Goal: Complete application form: Complete application form

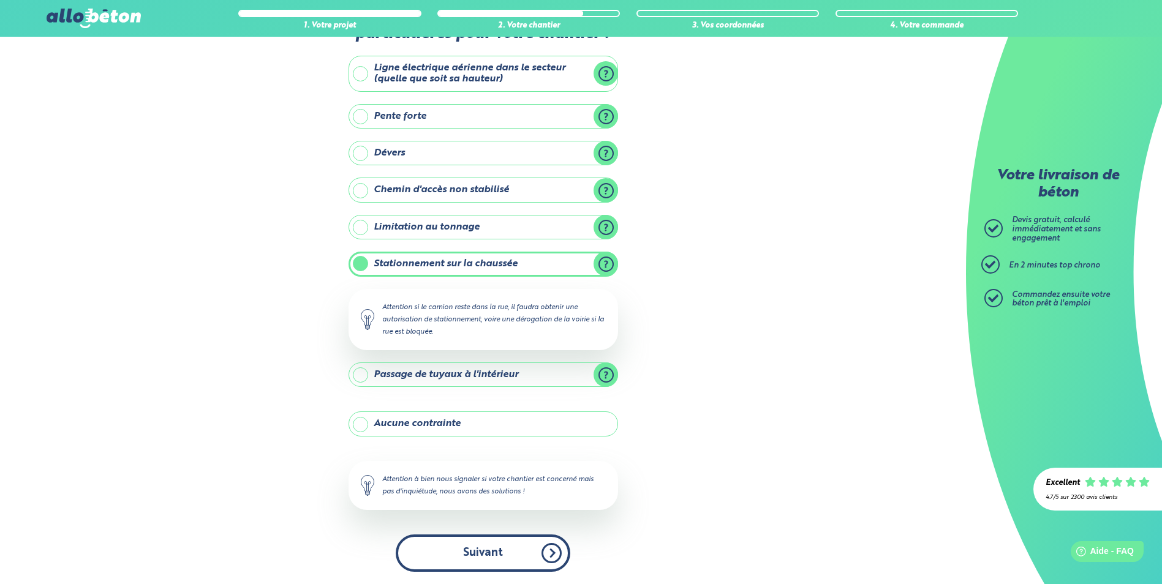
click at [508, 555] on button "Suivant" at bounding box center [483, 553] width 175 height 37
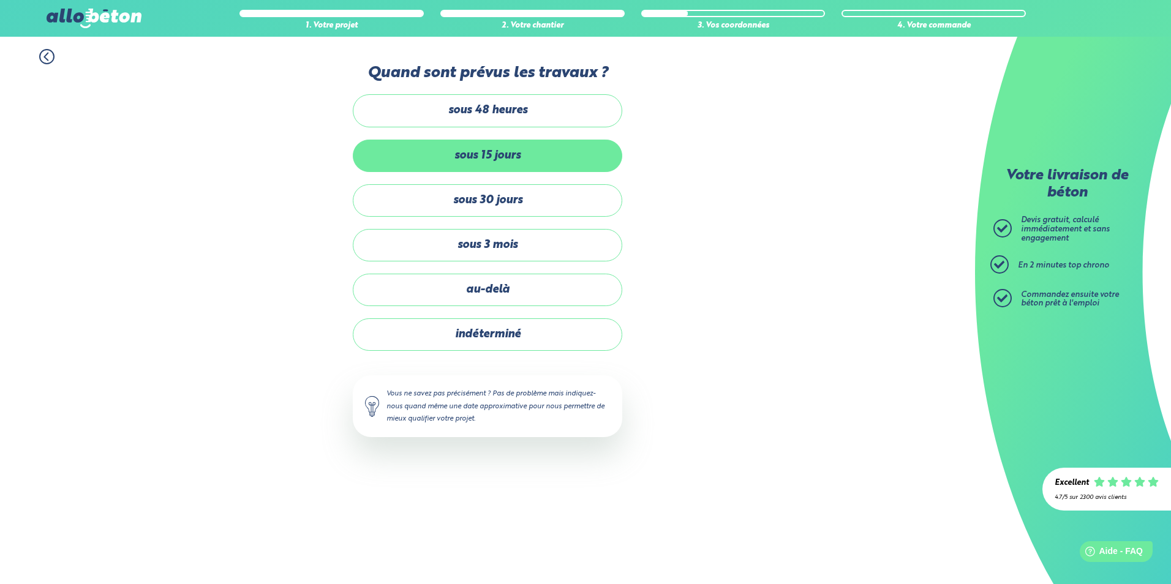
click at [521, 155] on label "sous 15 jours" at bounding box center [487, 156] width 269 height 32
click at [0, 0] on input "sous 15 jours" at bounding box center [0, 0] width 0 height 0
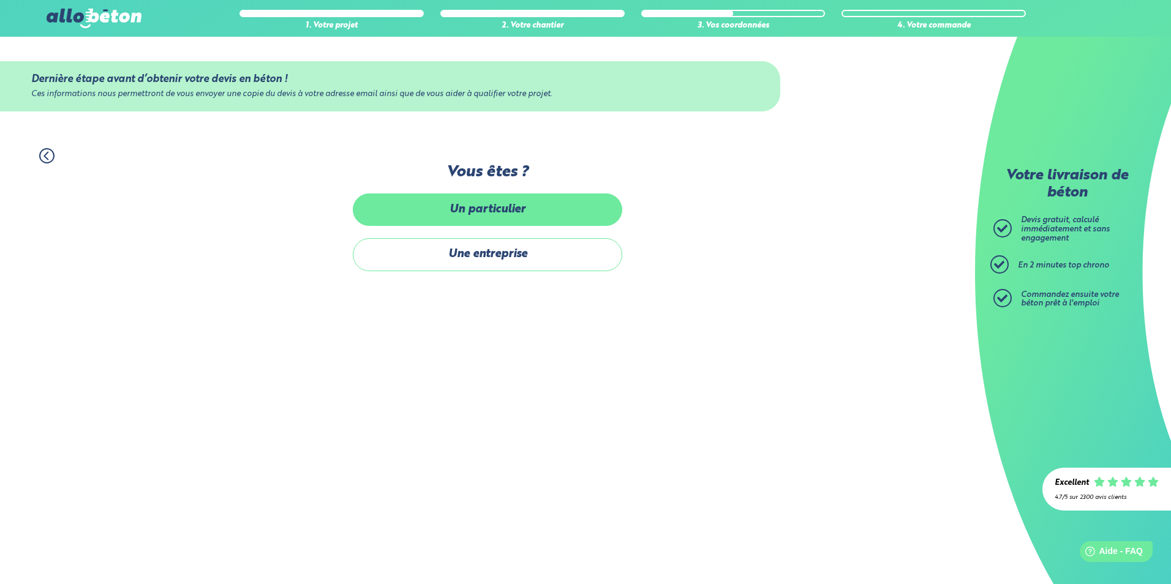
click at [528, 213] on label "Un particulier" at bounding box center [487, 210] width 269 height 32
click at [0, 0] on input "Un particulier" at bounding box center [0, 0] width 0 height 0
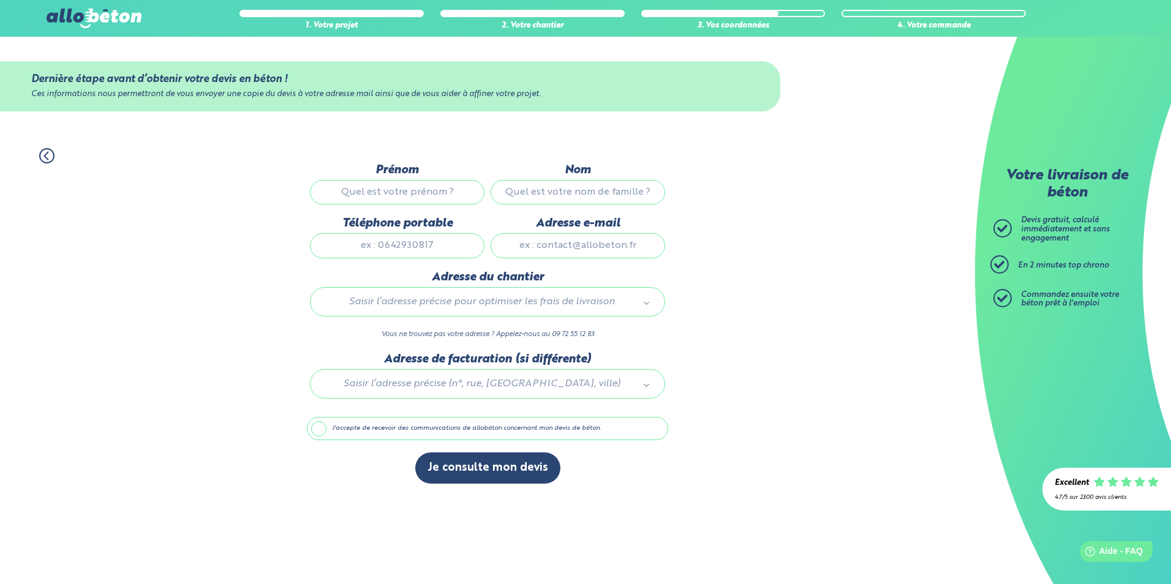
click at [426, 190] on input "Prénom" at bounding box center [397, 192] width 175 height 24
type input "[PERSON_NAME]"
type input "FANON"
type input "0682027058"
type input "[EMAIL_ADDRESS][DOMAIN_NAME]"
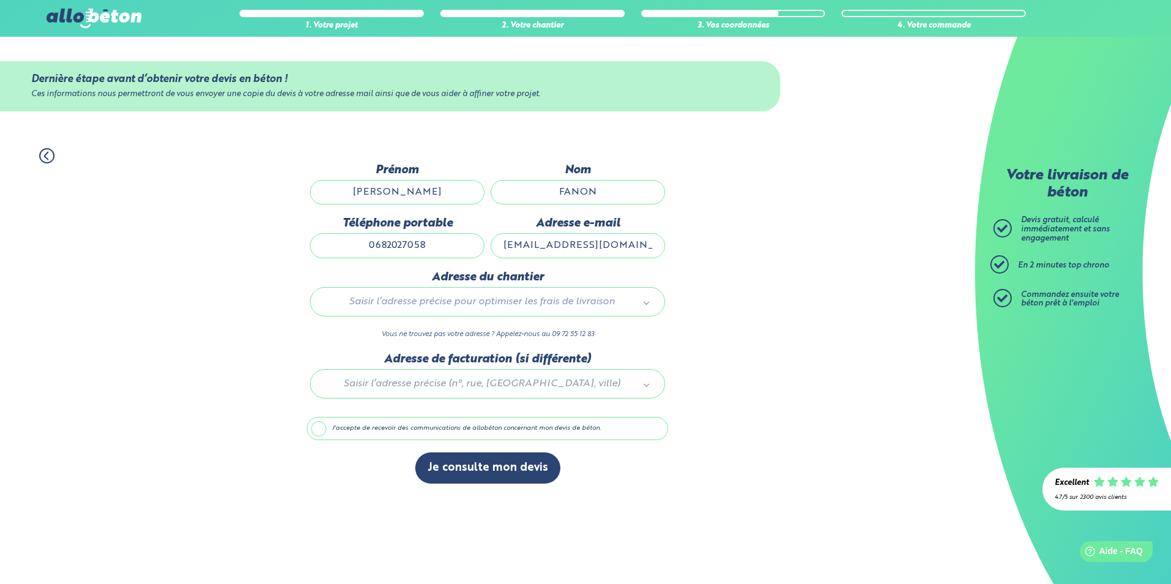
type input "[STREET_ADDRESS]"
click at [316, 430] on label "J'accepte de recevoir des communications de allobéton concernant mon devis de b…" at bounding box center [487, 428] width 361 height 23
click at [0, 0] on input "J'accepte de recevoir des communications de allobéton concernant mon devis de b…" at bounding box center [0, 0] width 0 height 0
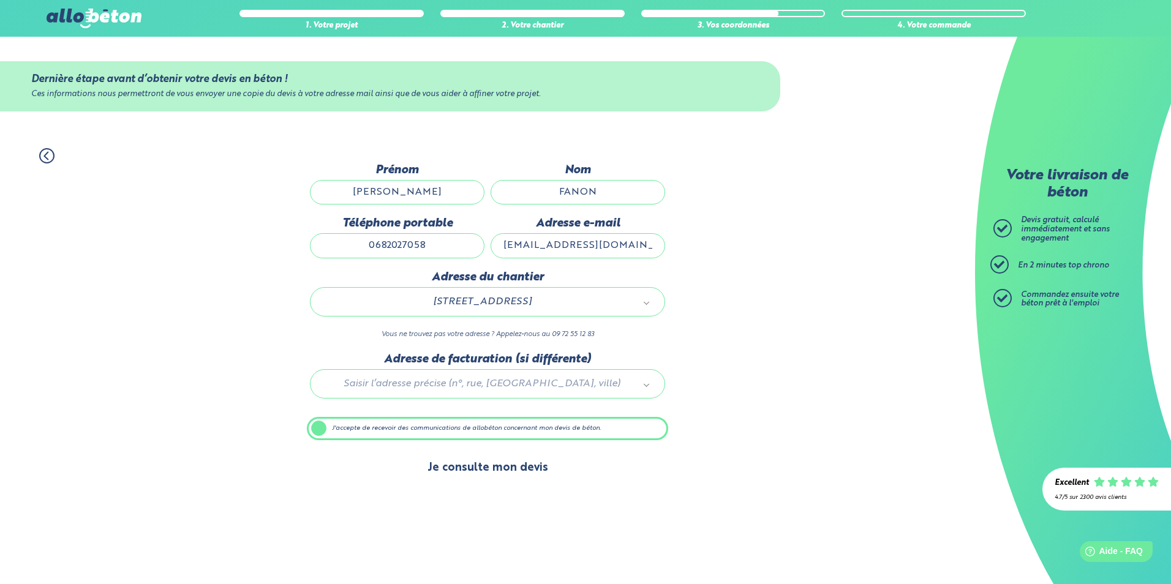
click at [495, 470] on button "Je consulte mon devis" at bounding box center [487, 468] width 145 height 31
